Goal: Find contact information: Find contact information

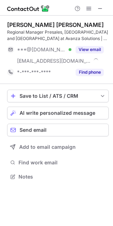
scroll to position [171, 113]
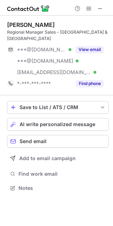
scroll to position [176, 113]
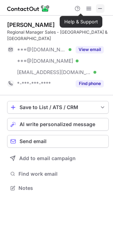
click at [99, 11] on span at bounding box center [100, 9] width 6 height 6
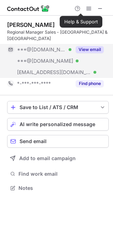
click at [85, 46] on button "View email" at bounding box center [89, 49] width 28 height 7
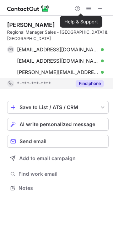
click at [93, 80] on button "Find phone" at bounding box center [89, 83] width 28 height 7
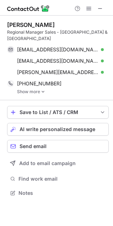
click at [61, 6] on div "Help & Support" at bounding box center [56, 8] width 113 height 16
click at [102, 10] on span at bounding box center [100, 9] width 6 height 6
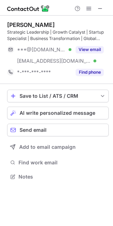
scroll to position [171, 113]
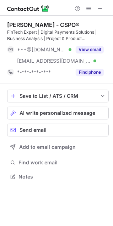
scroll to position [171, 113]
